Goal: Information Seeking & Learning: Learn about a topic

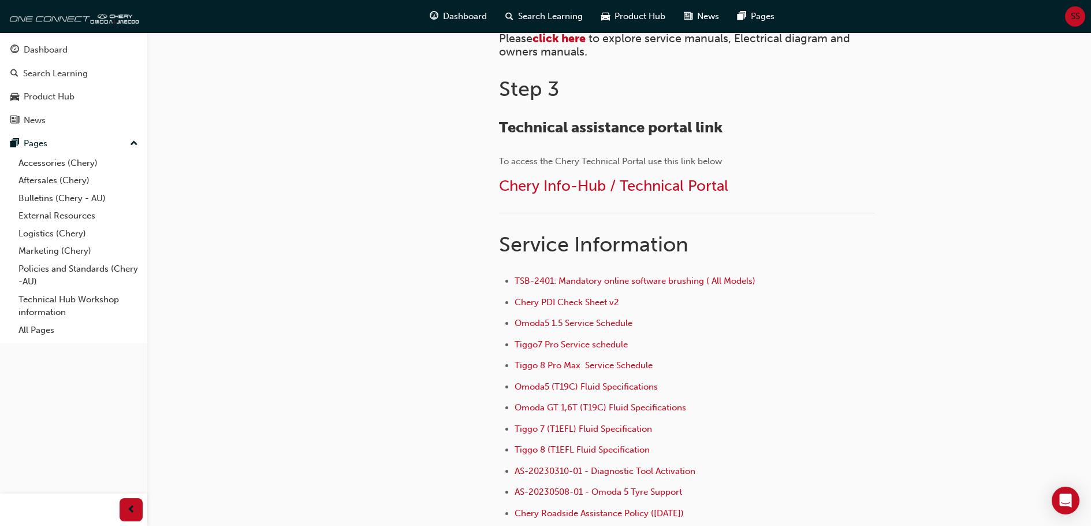
scroll to position [525, 0]
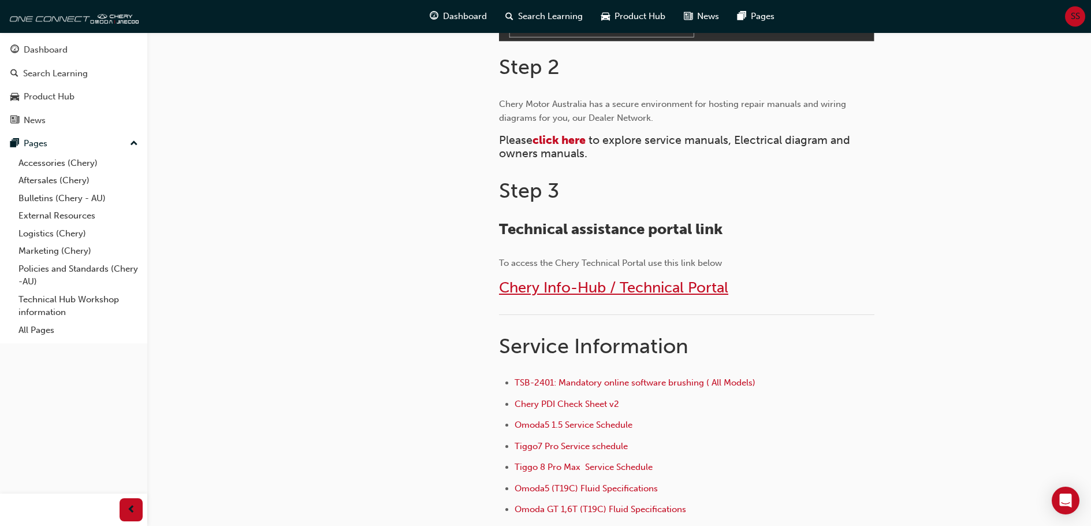
click at [549, 283] on span "Chery Info-Hub / Technical Portal" at bounding box center [613, 287] width 229 height 18
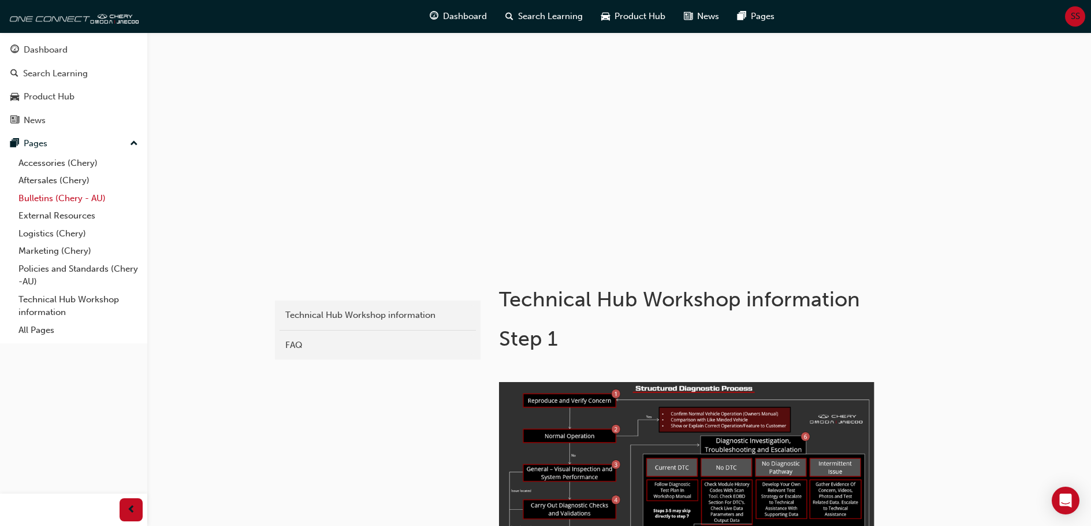
click at [53, 198] on link "Bulletins (Chery - AU)" at bounding box center [78, 198] width 129 height 18
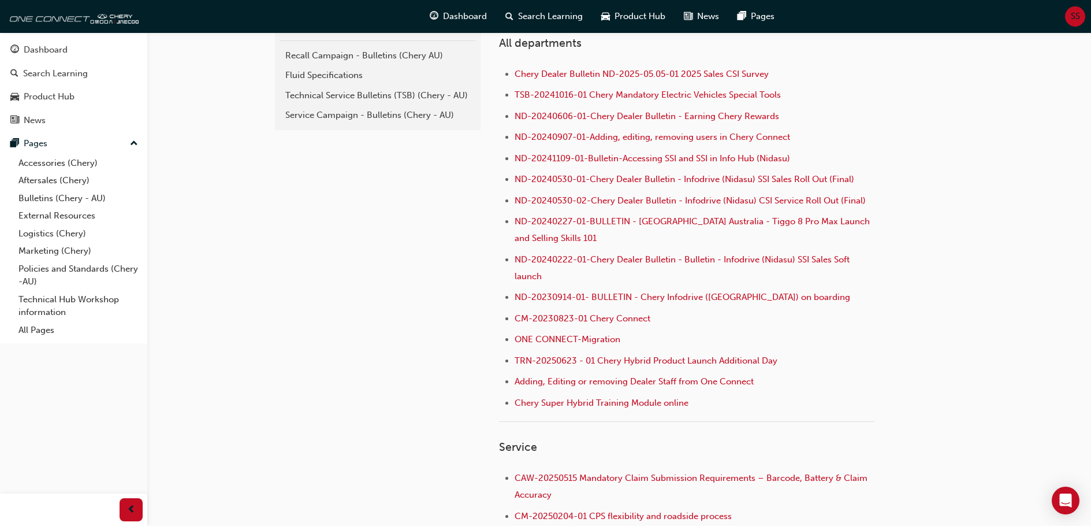
scroll to position [289, 0]
click at [387, 117] on div "Service Campaign - Bulletins (Chery - AU)" at bounding box center [377, 115] width 185 height 13
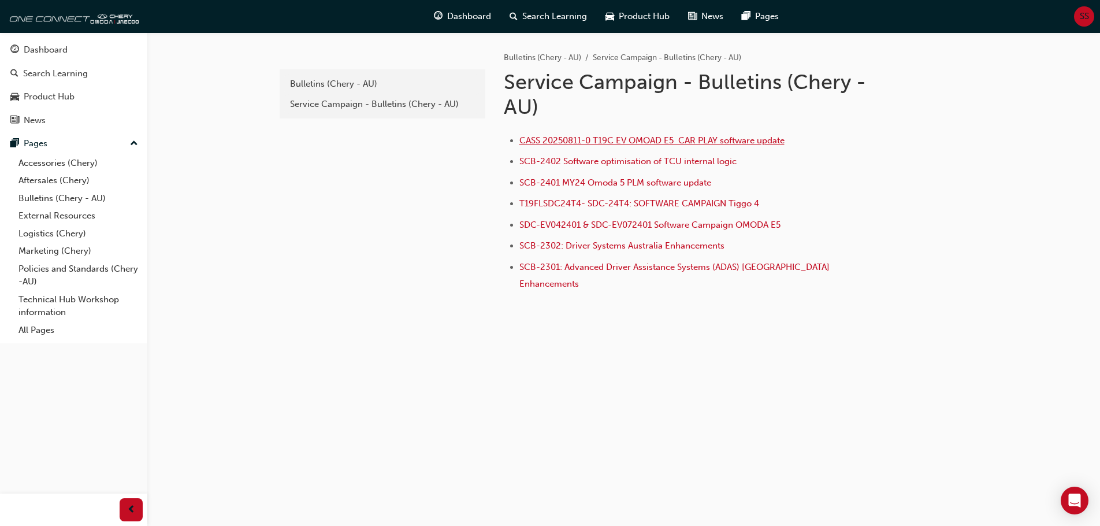
click at [578, 136] on span "CASS 20250811-0 T19C EV OMOAD E5 CAR PLAY software update" at bounding box center [651, 140] width 265 height 10
